Goal: Transaction & Acquisition: Obtain resource

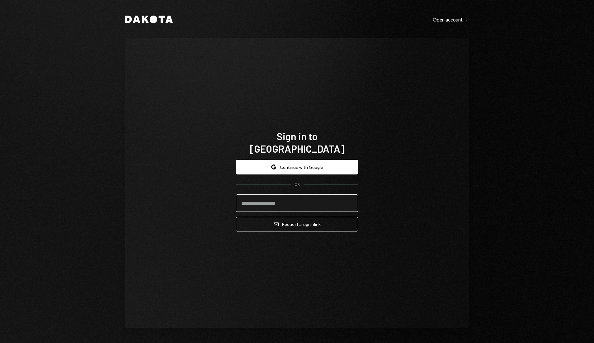
click at [298, 199] on input "email" at bounding box center [297, 202] width 122 height 17
type input "**********"
click at [236, 217] on button "Email Request a sign in link" at bounding box center [297, 224] width 122 height 15
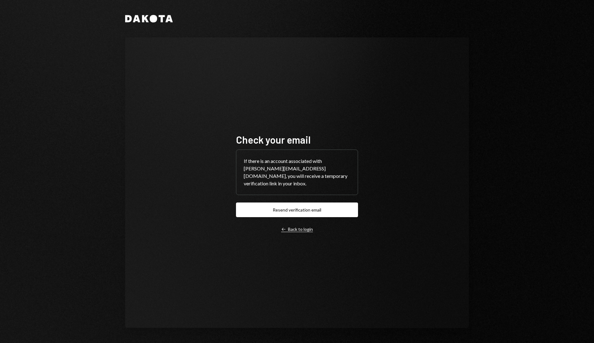
click at [307, 226] on div "Left Arrow Back to login" at bounding box center [297, 229] width 32 height 6
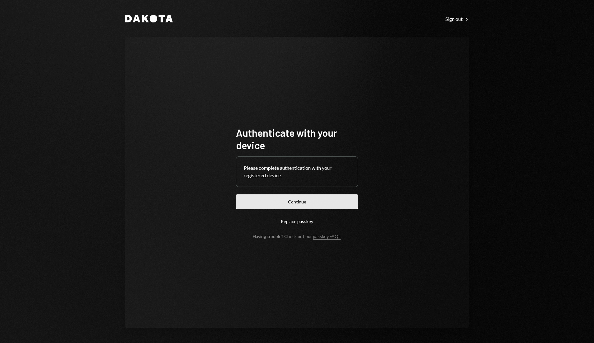
click at [268, 201] on button "Continue" at bounding box center [297, 201] width 122 height 15
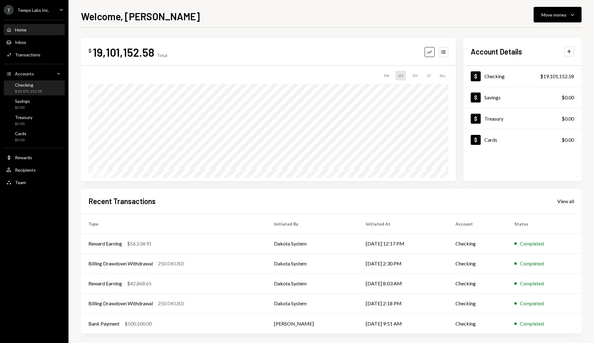
click at [30, 84] on div "Checking" at bounding box center [28, 84] width 27 height 5
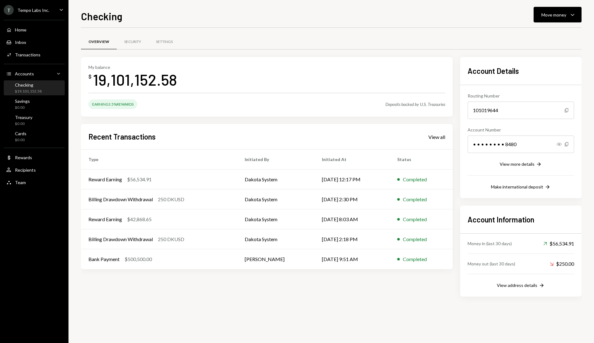
click at [49, 16] on div "Home Home Inbox Inbox Activities Transactions Accounts Accounts Caret Down Chec…" at bounding box center [34, 102] width 68 height 173
click at [48, 13] on div "T Tempo Labs Inc. Caret Down" at bounding box center [34, 10] width 68 height 10
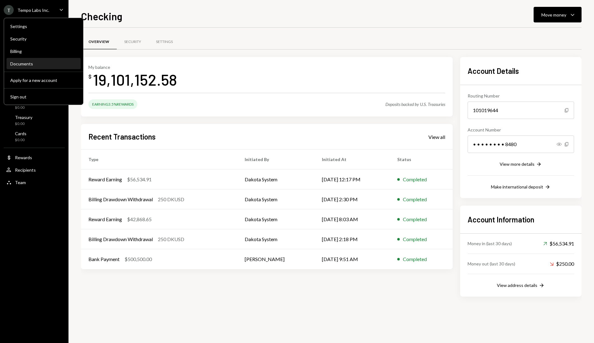
click at [35, 65] on div "Documents" at bounding box center [43, 63] width 67 height 5
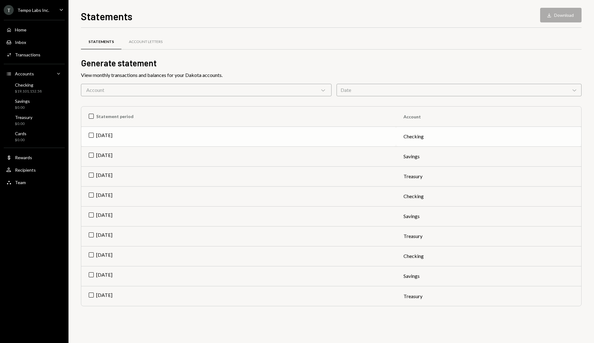
click at [89, 138] on td "Sep 2025" at bounding box center [238, 136] width 315 height 20
click at [558, 14] on button "Download Download" at bounding box center [560, 15] width 41 height 15
click at [93, 136] on td "Check Sep 2025" at bounding box center [238, 136] width 315 height 20
click at [97, 191] on td "Aug 2025" at bounding box center [238, 196] width 315 height 20
click at [557, 14] on button "Download Download" at bounding box center [560, 15] width 41 height 15
